Goal: Information Seeking & Learning: Compare options

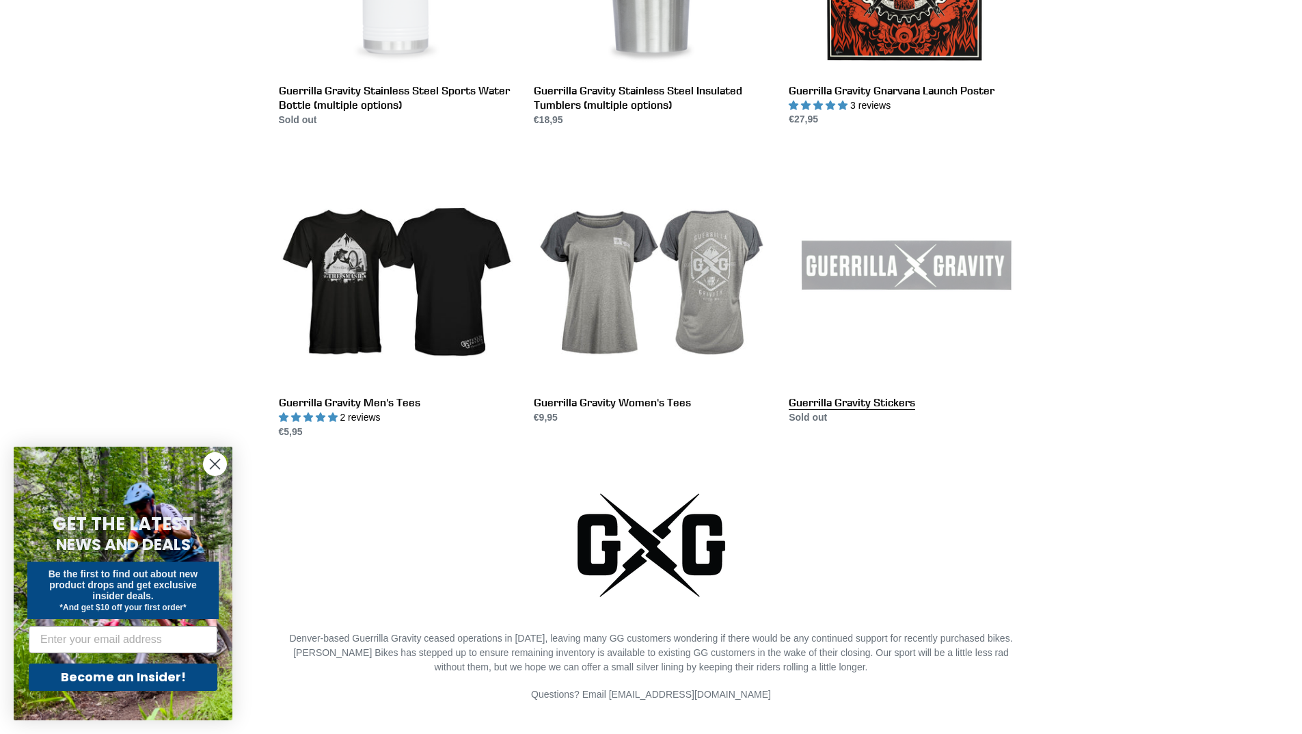
scroll to position [2461, 0]
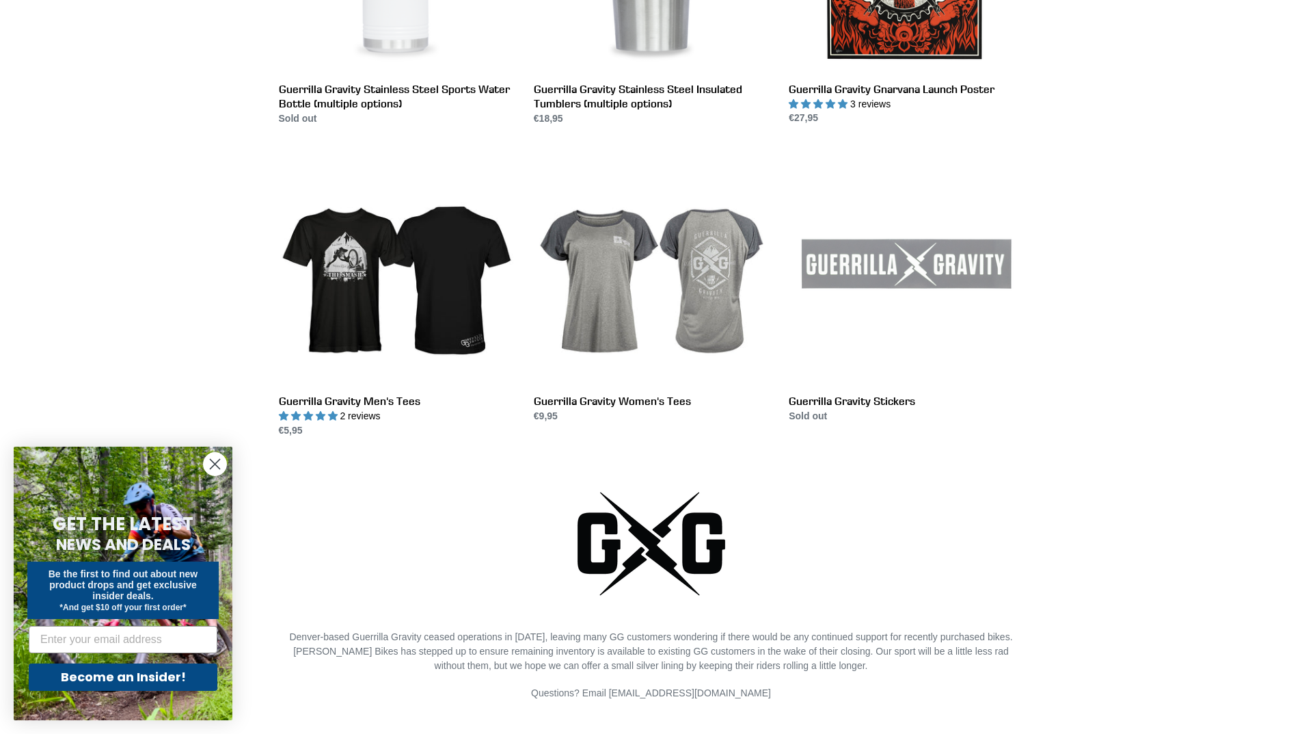
click at [211, 466] on circle "Close dialog" at bounding box center [215, 464] width 23 height 23
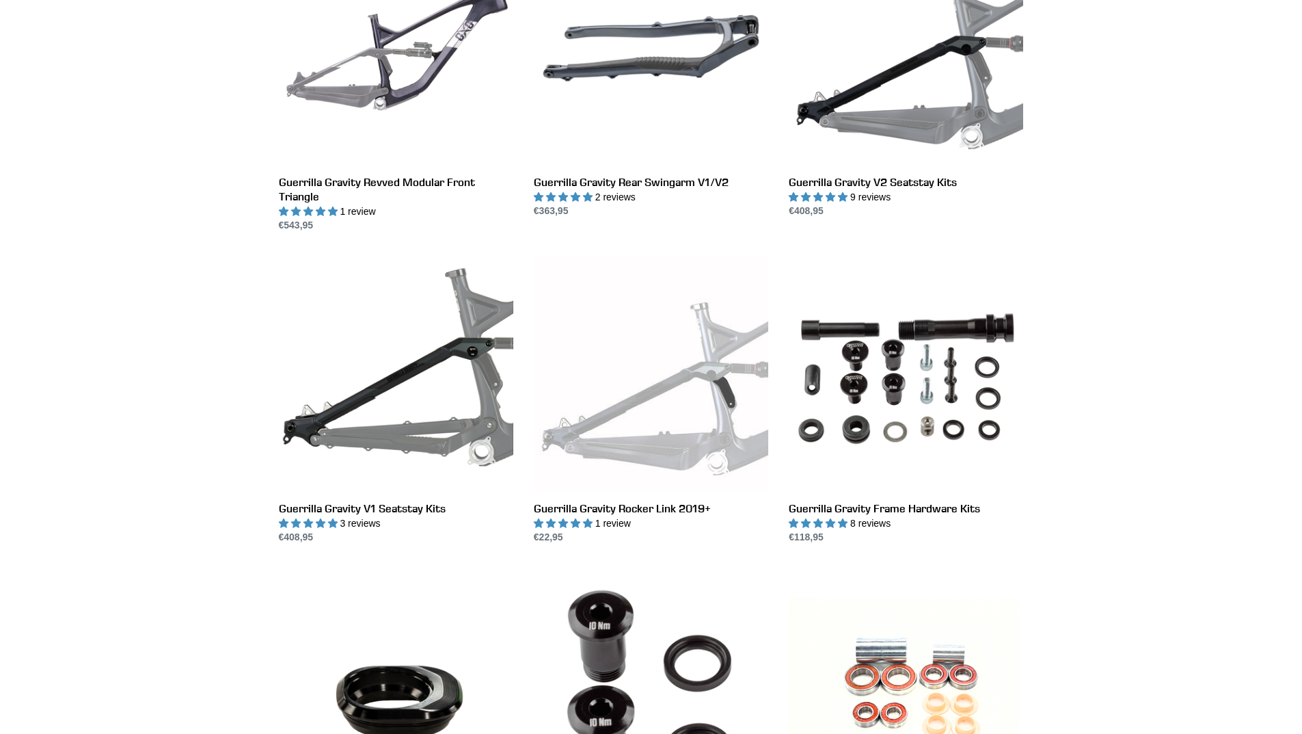
scroll to position [0, 0]
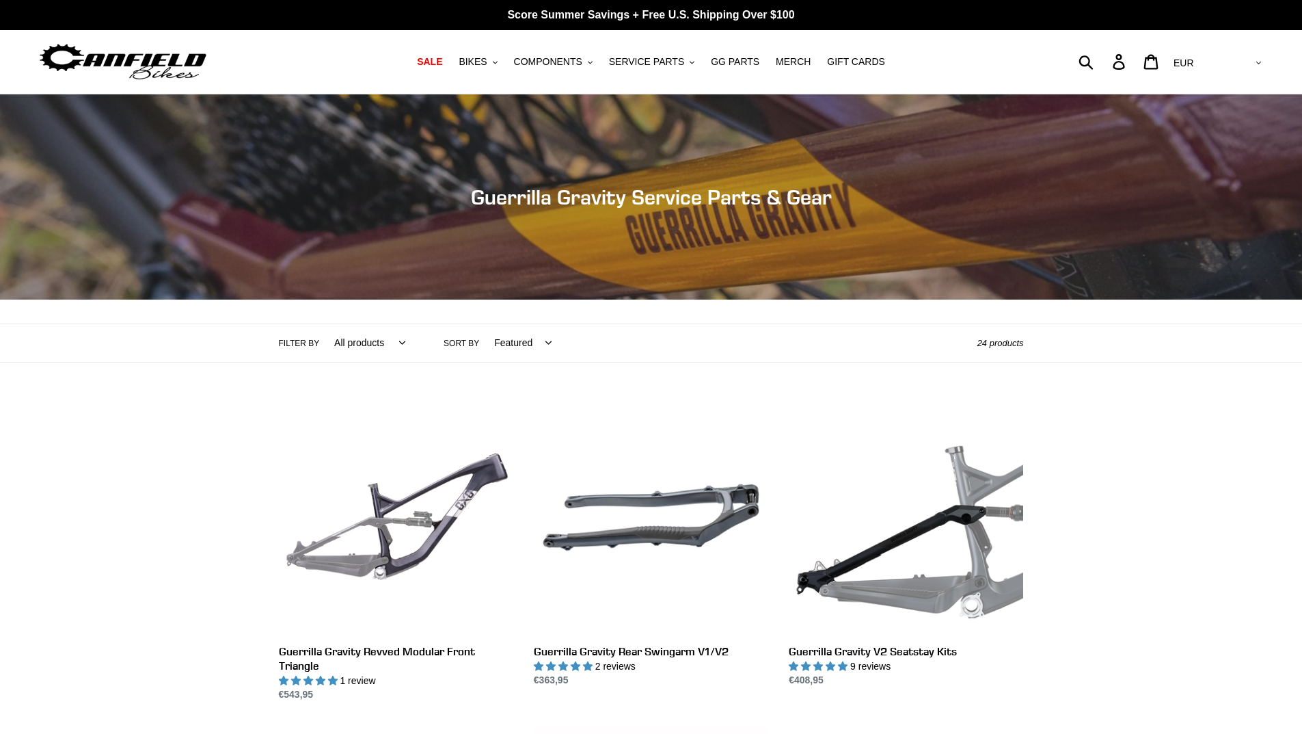
click at [360, 346] on select "All products GG Swag" at bounding box center [366, 343] width 89 height 38
click at [442, 63] on span "SALE" at bounding box center [429, 62] width 25 height 12
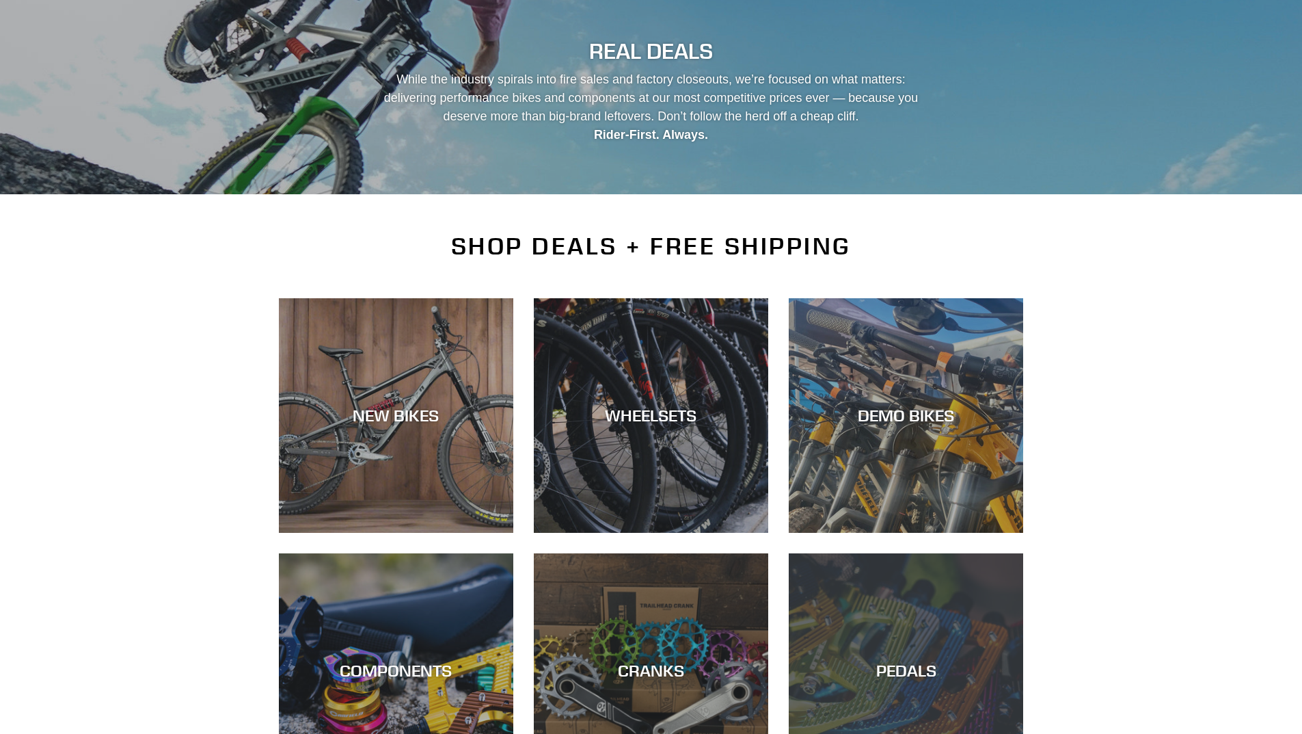
scroll to position [68, 0]
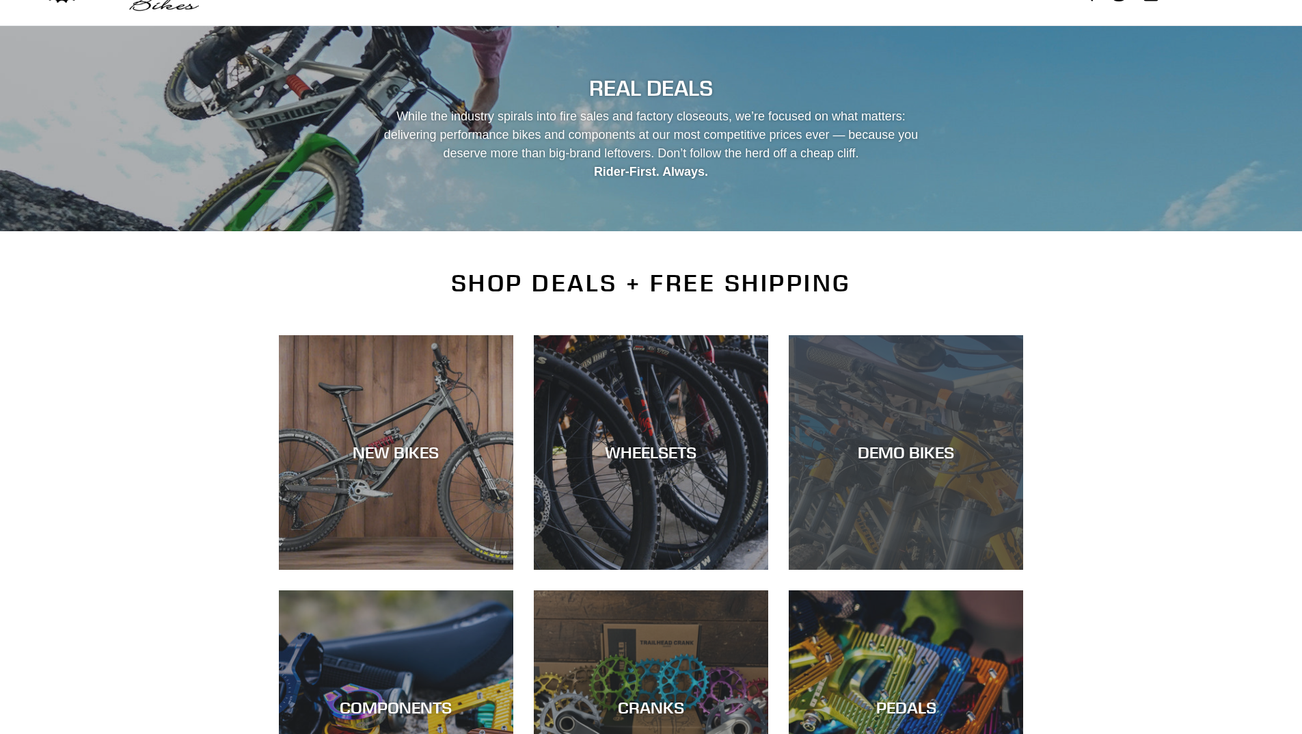
click at [950, 442] on div "DEMO BIKES" at bounding box center [906, 452] width 235 height 20
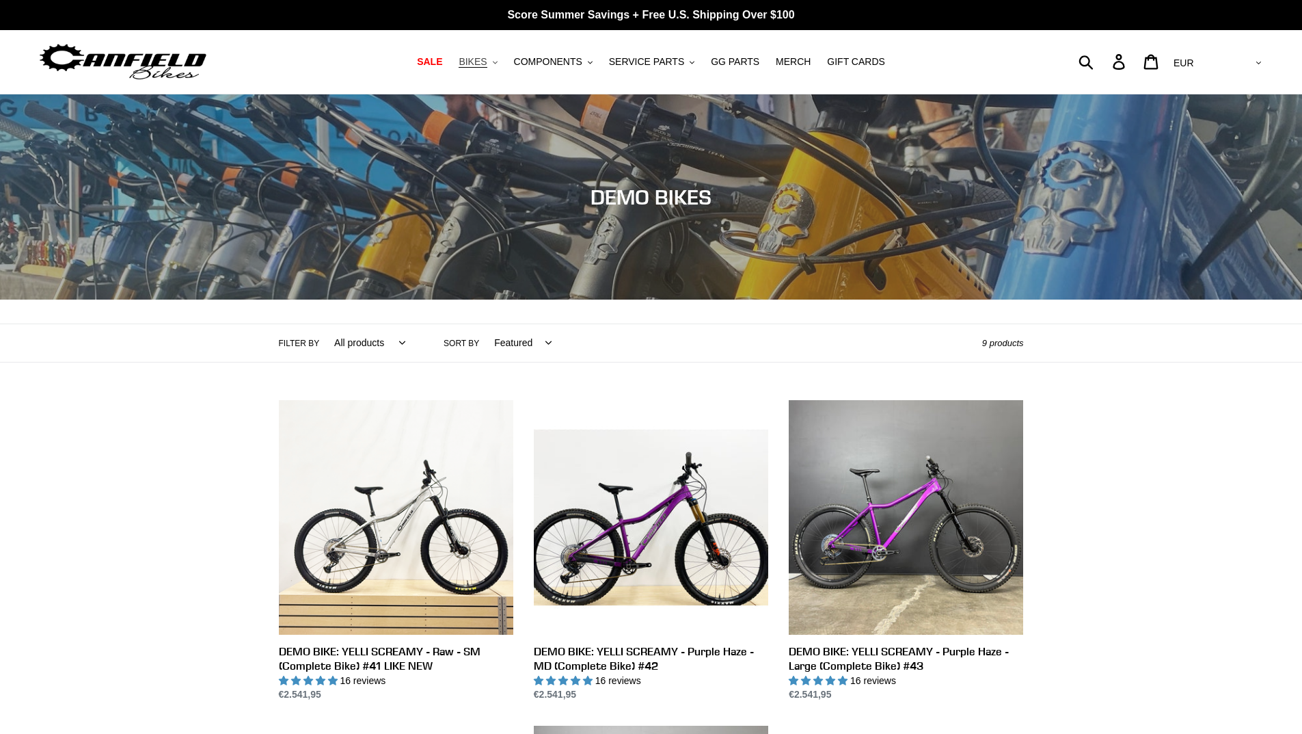
click at [485, 59] on span "BIKES" at bounding box center [473, 62] width 28 height 12
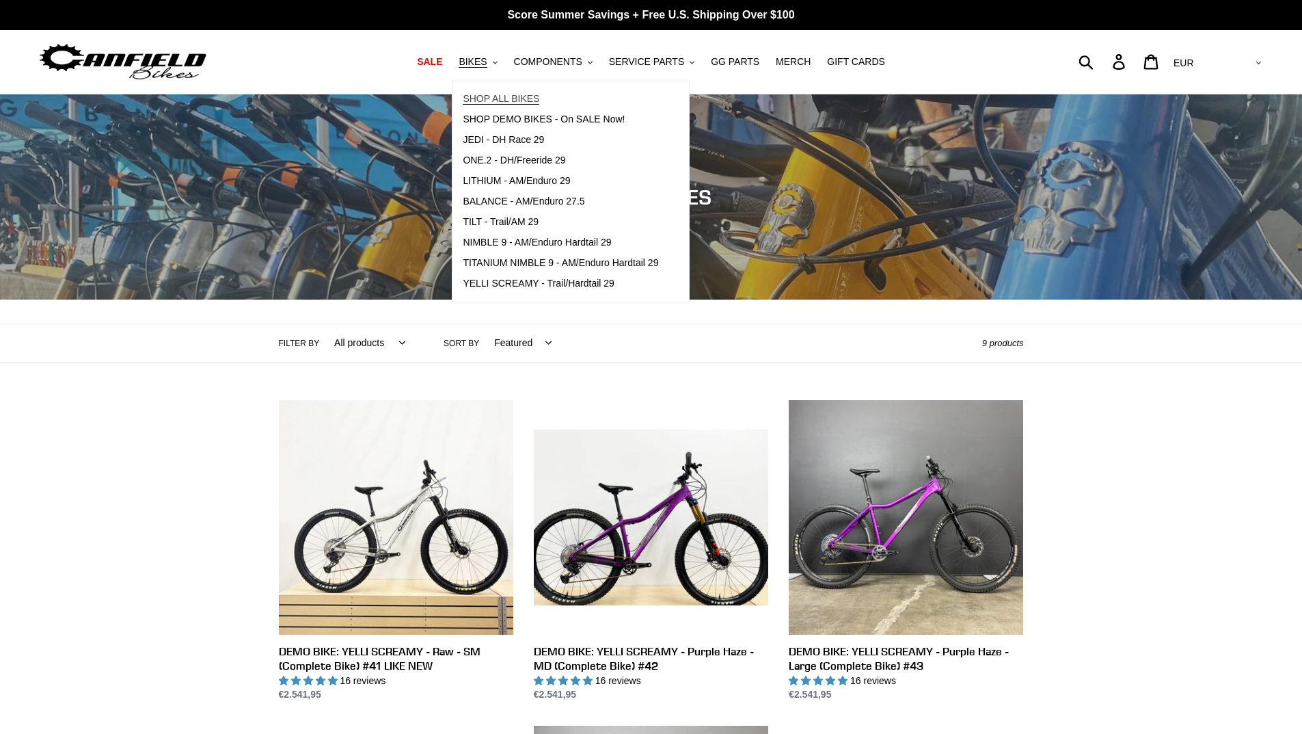
click at [491, 98] on span "SHOP ALL BIKES" at bounding box center [501, 99] width 77 height 12
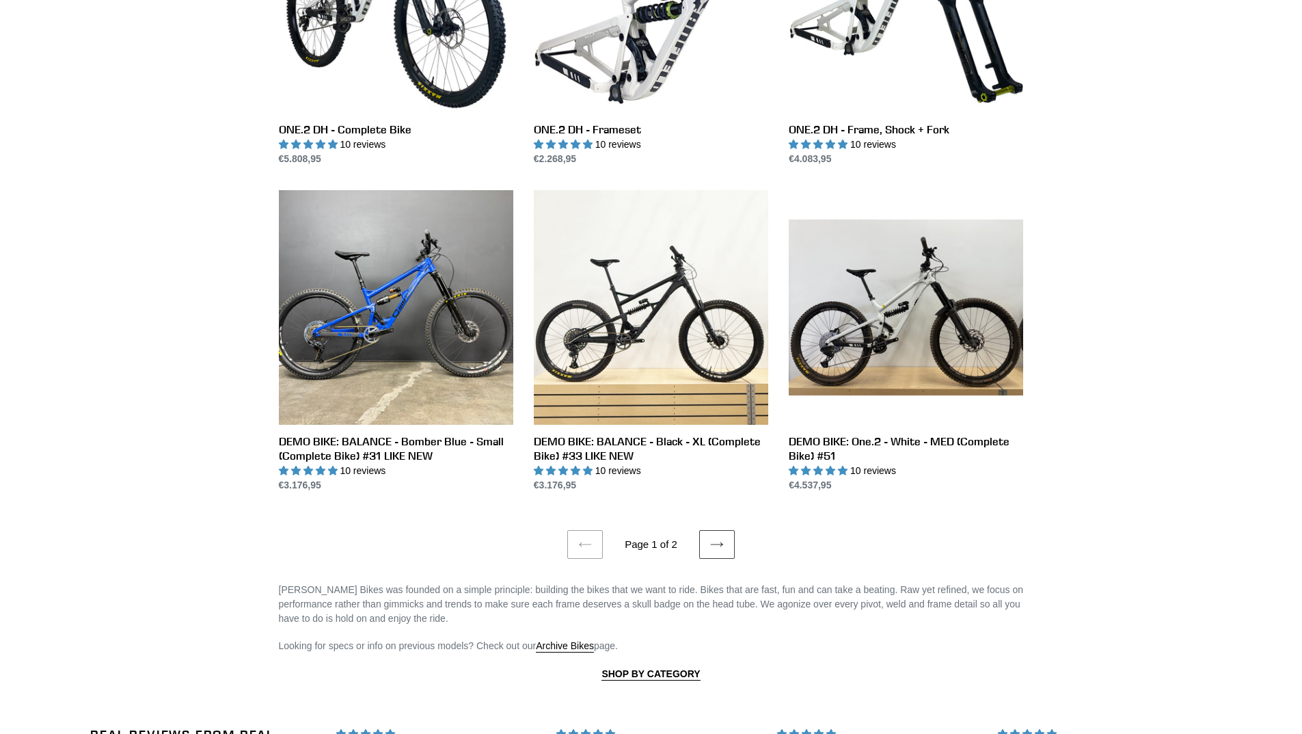
scroll to position [2393, 0]
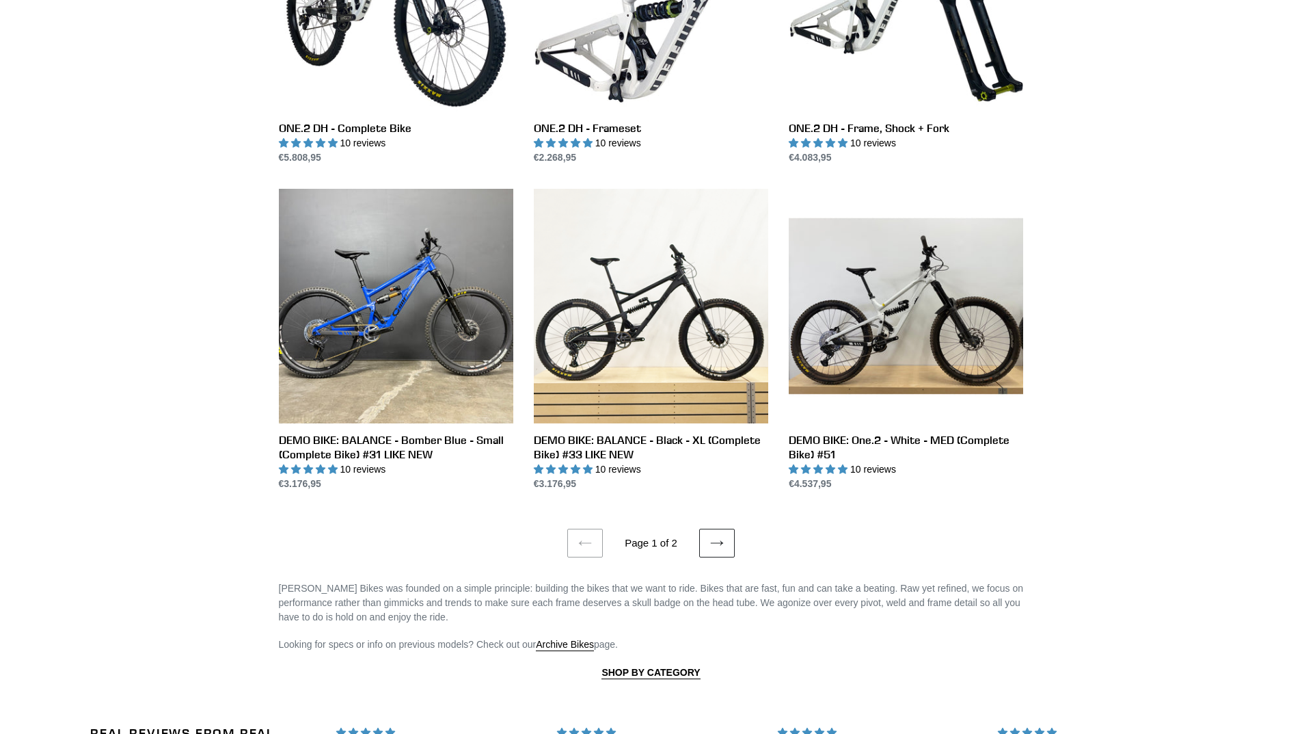
click at [723, 545] on link "Next page" at bounding box center [717, 542] width 36 height 29
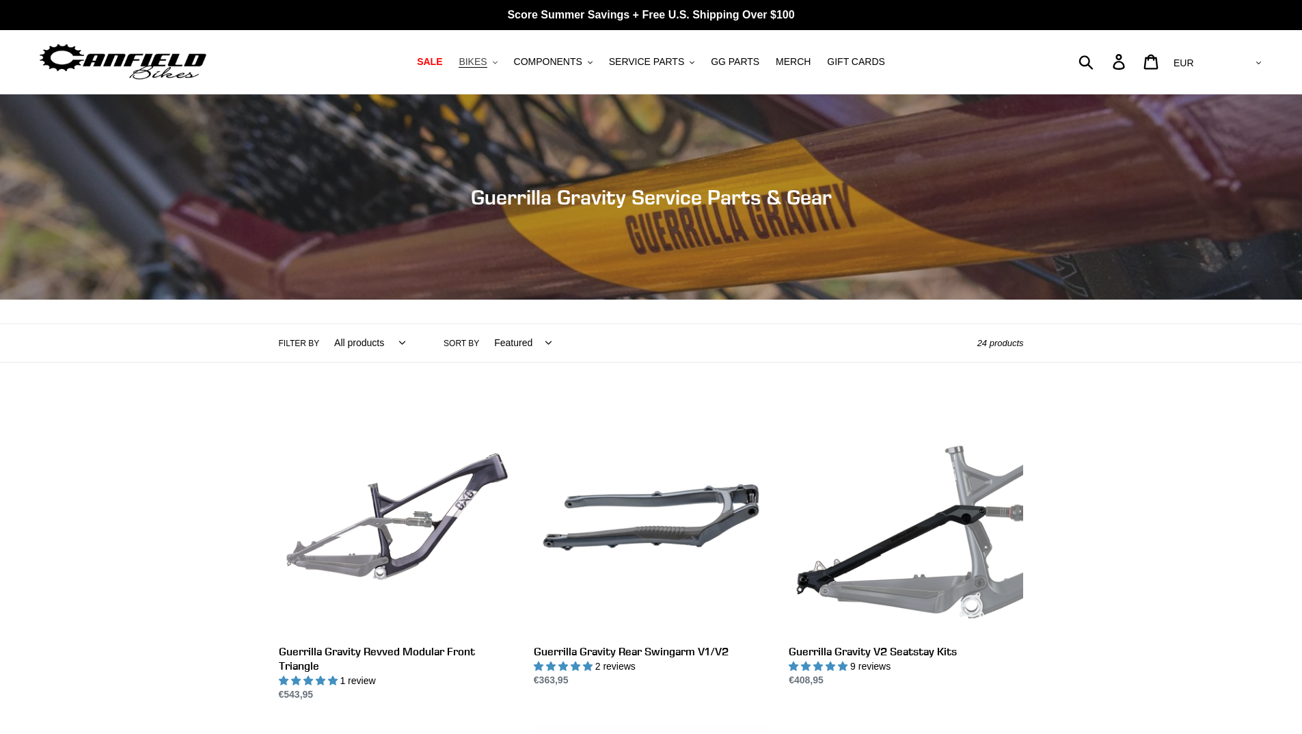
click at [485, 62] on span "BIKES" at bounding box center [473, 62] width 28 height 12
